Goal: Information Seeking & Learning: Compare options

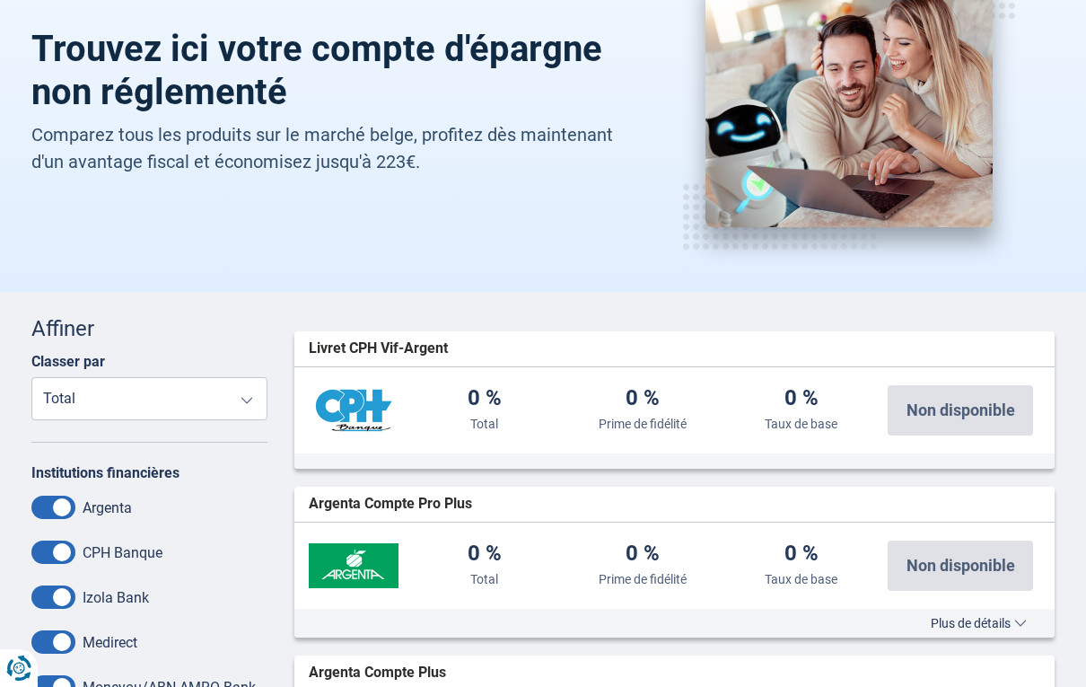
scroll to position [145, 0]
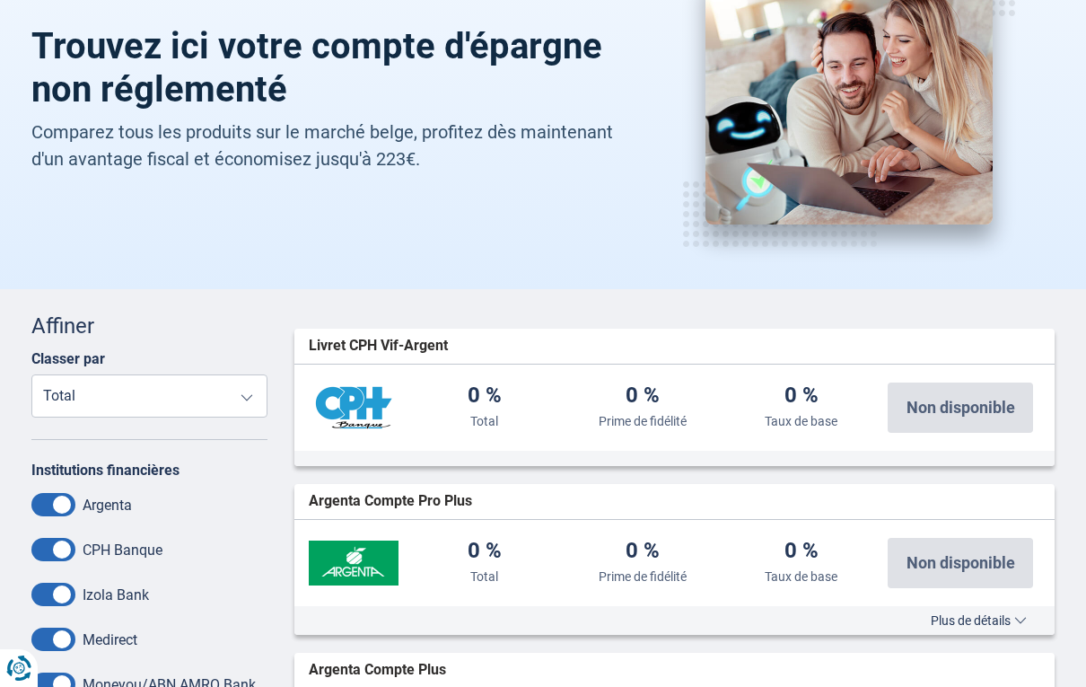
click at [250, 399] on select "Total Prime de fidélité Taux de base" at bounding box center [149, 395] width 236 height 43
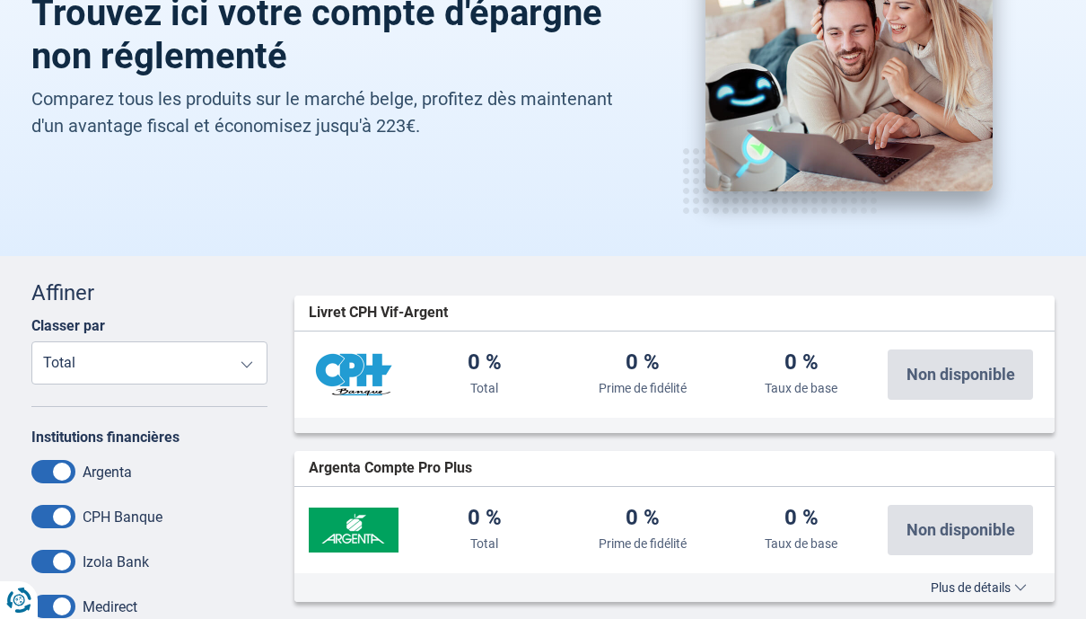
scroll to position [0, 0]
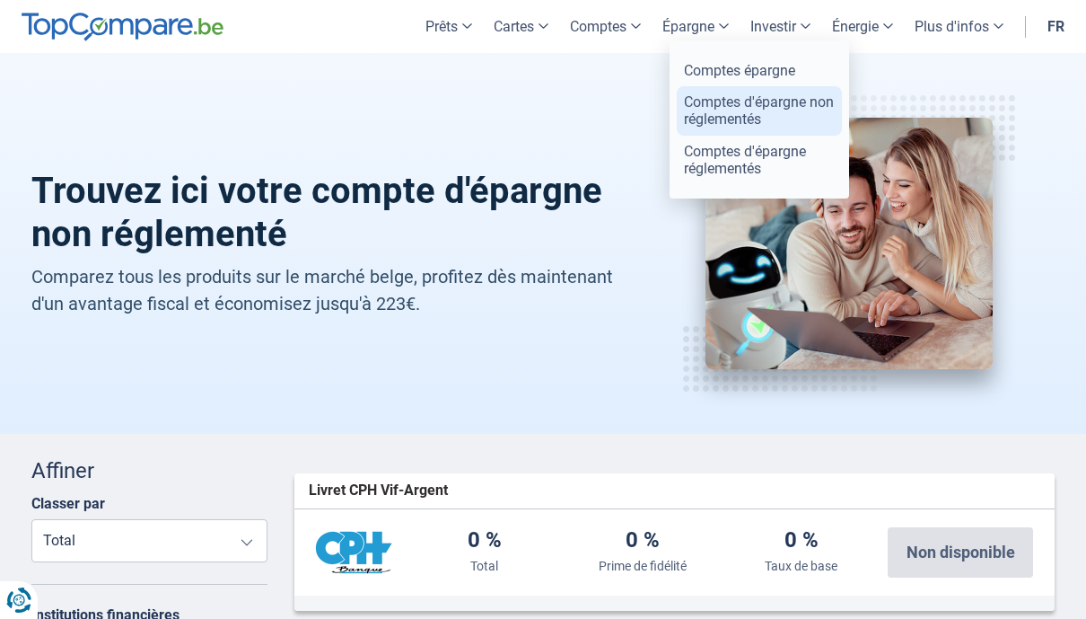
click at [782, 118] on link "Comptes d'épargne non réglementés" at bounding box center [759, 110] width 165 height 48
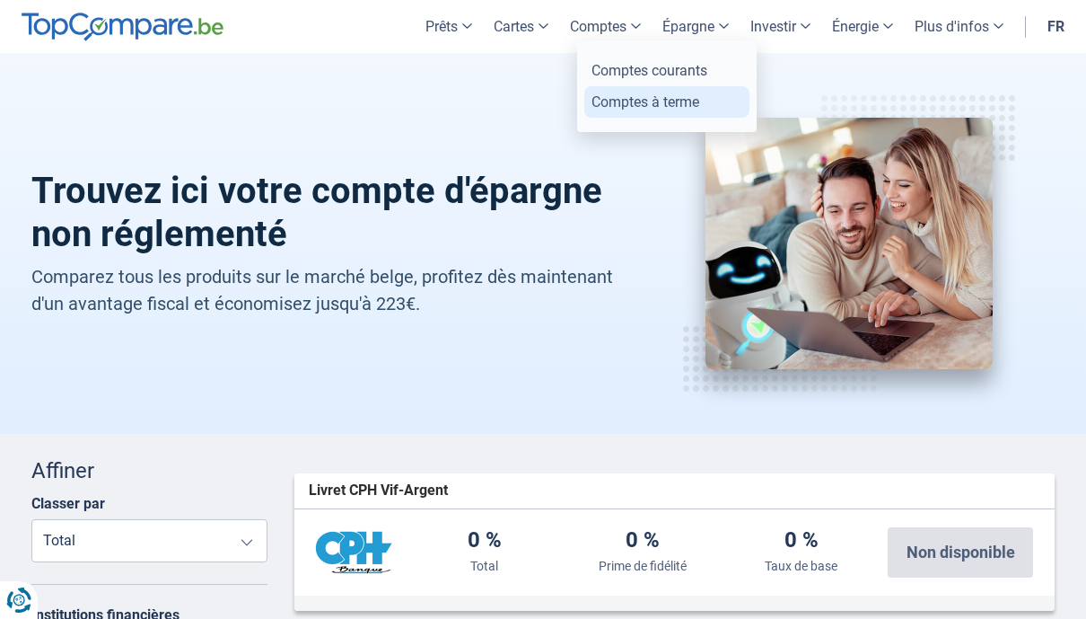
click at [705, 104] on link "Comptes à terme" at bounding box center [666, 101] width 165 height 31
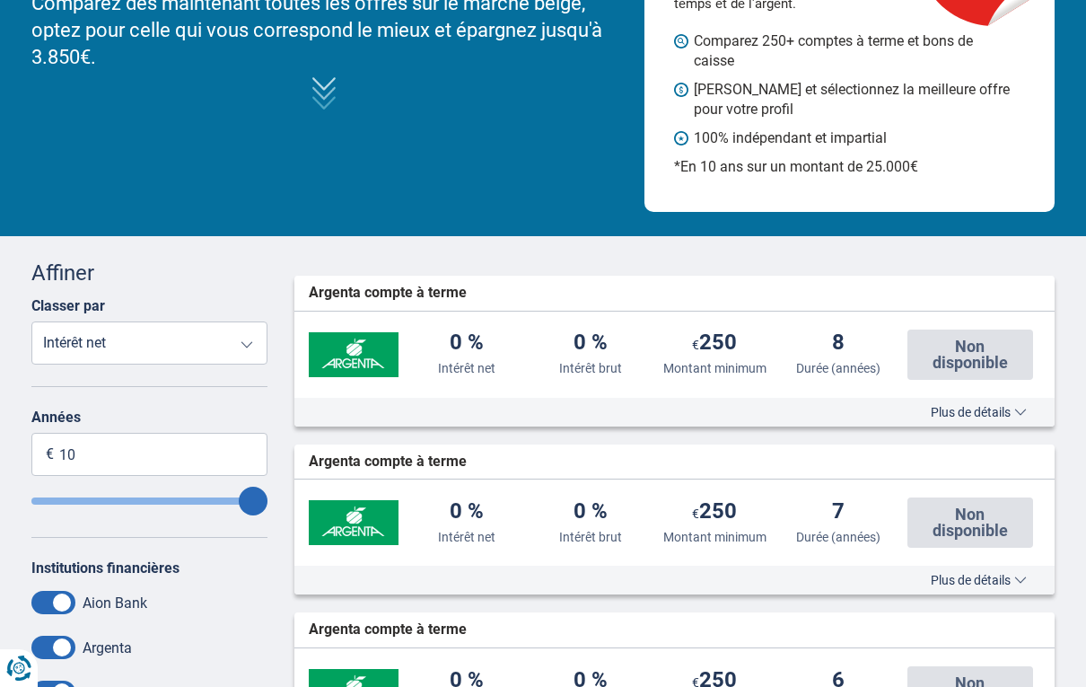
scroll to position [217, 0]
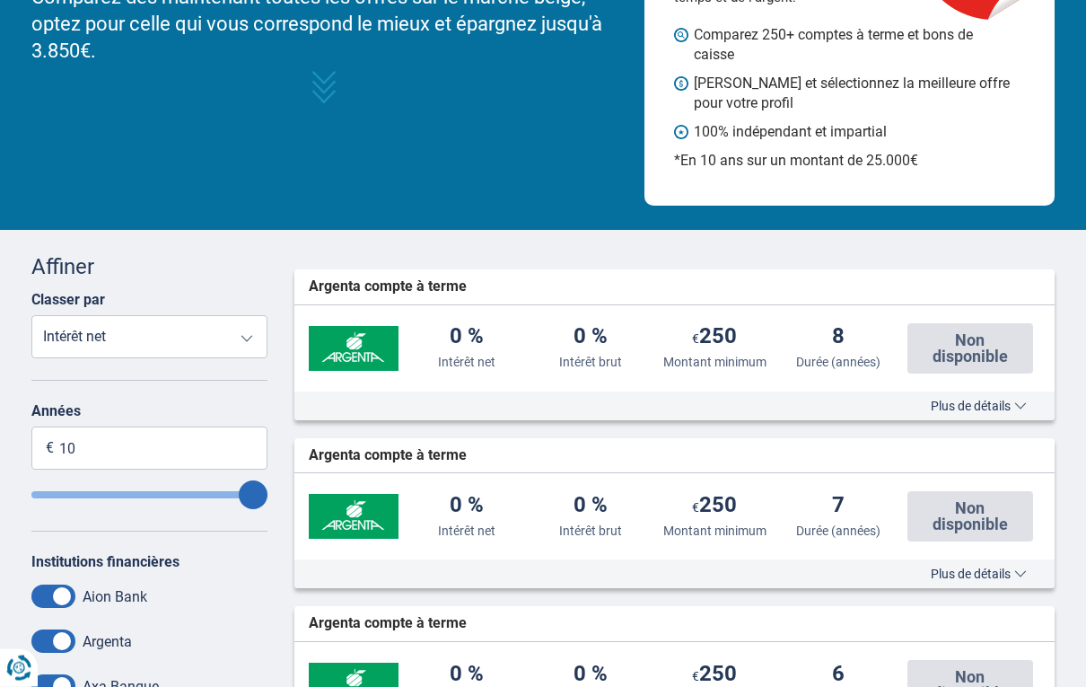
click at [250, 335] on select "Intérêt net Intérêt brut Montant minimum Durée (années)" at bounding box center [149, 337] width 236 height 43
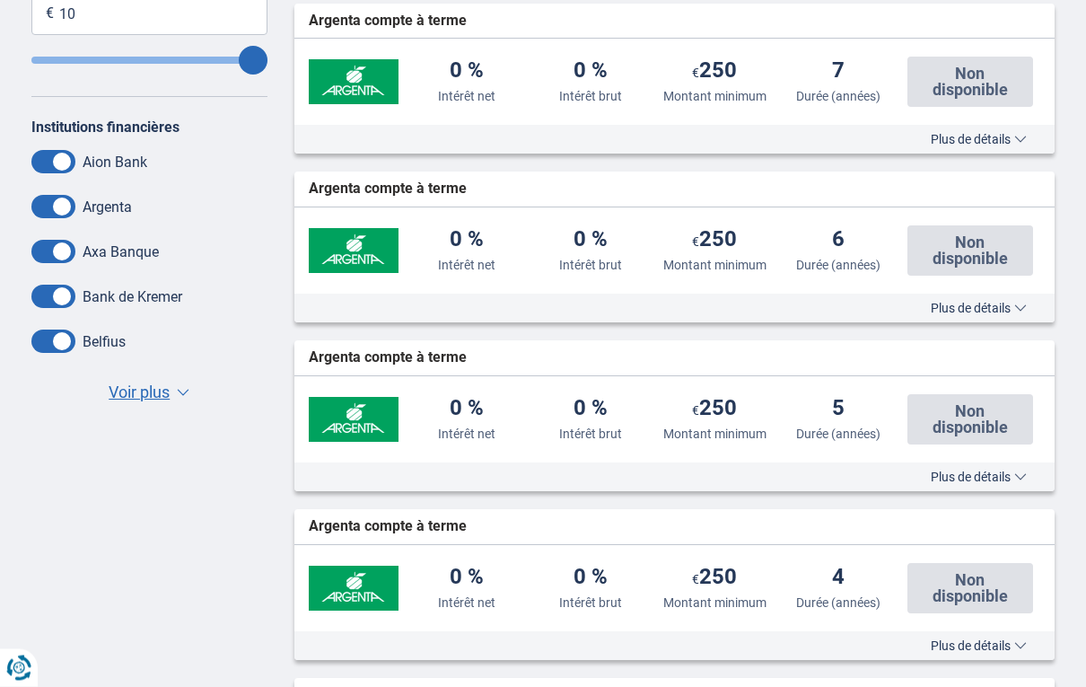
click at [175, 389] on button "Voir plus Voir moins ▼ ▲" at bounding box center [149, 393] width 92 height 25
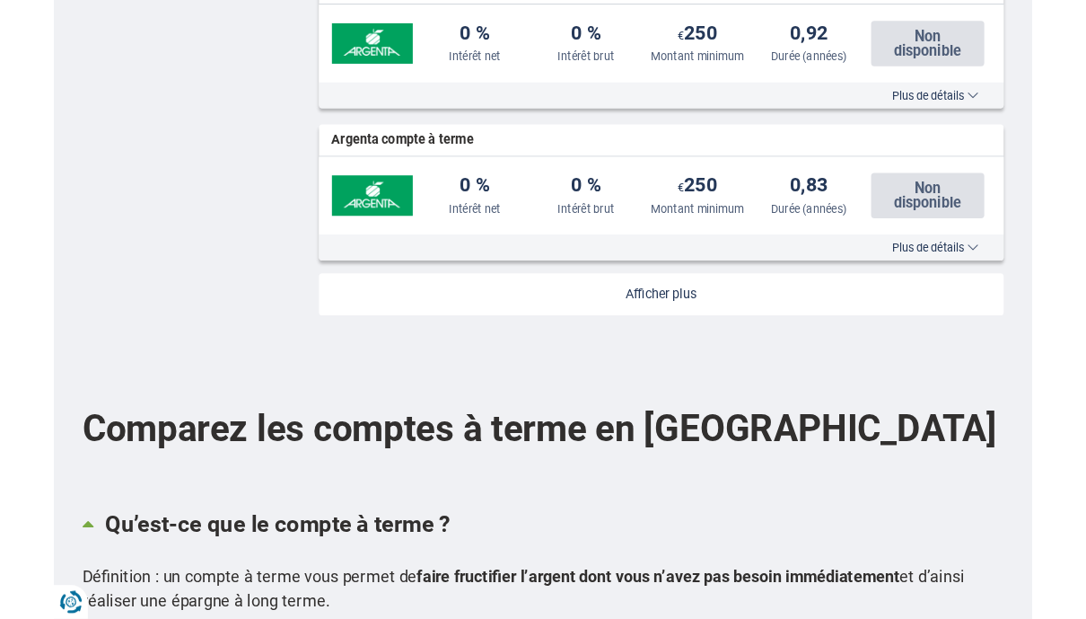
scroll to position [2103, 0]
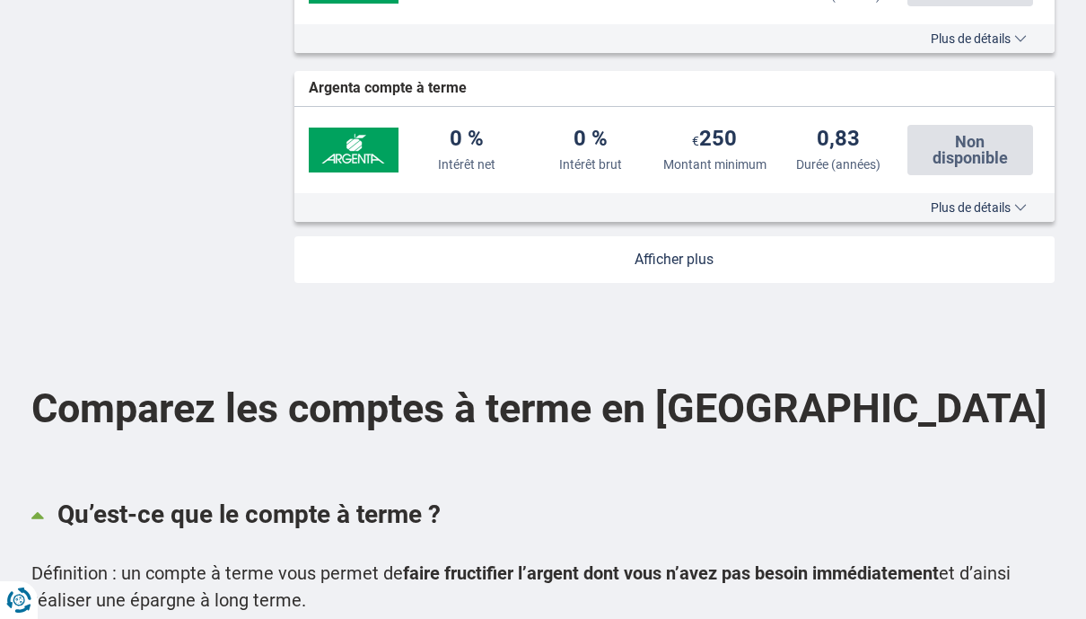
click at [730, 246] on link at bounding box center [674, 259] width 761 height 47
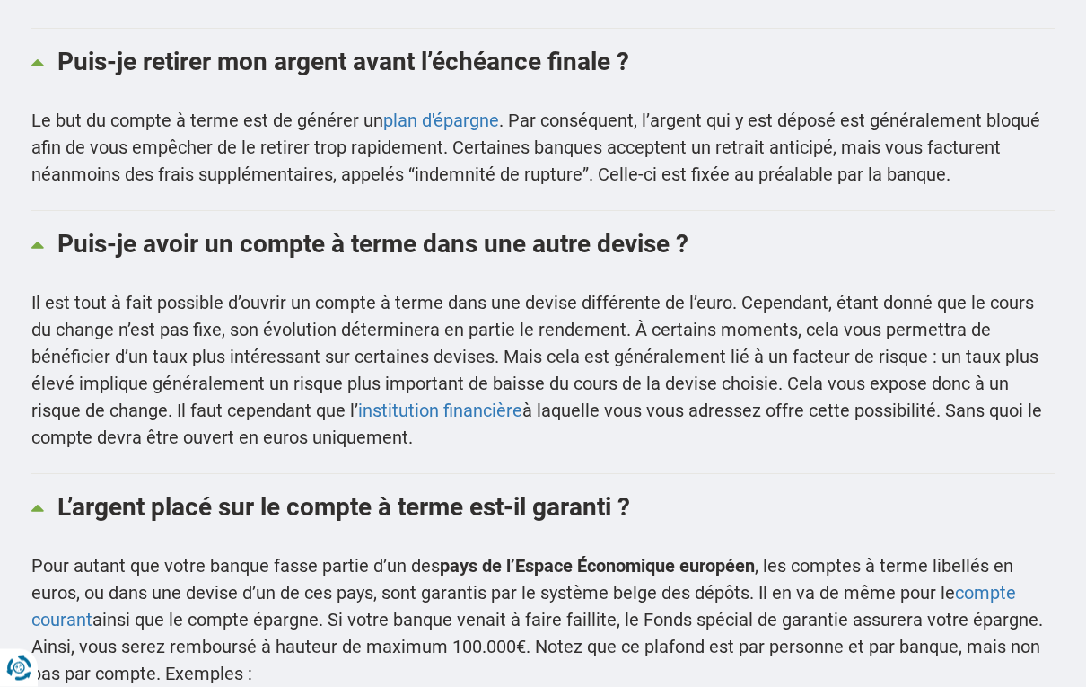
scroll to position [4911, 0]
